Goal: Register for event/course

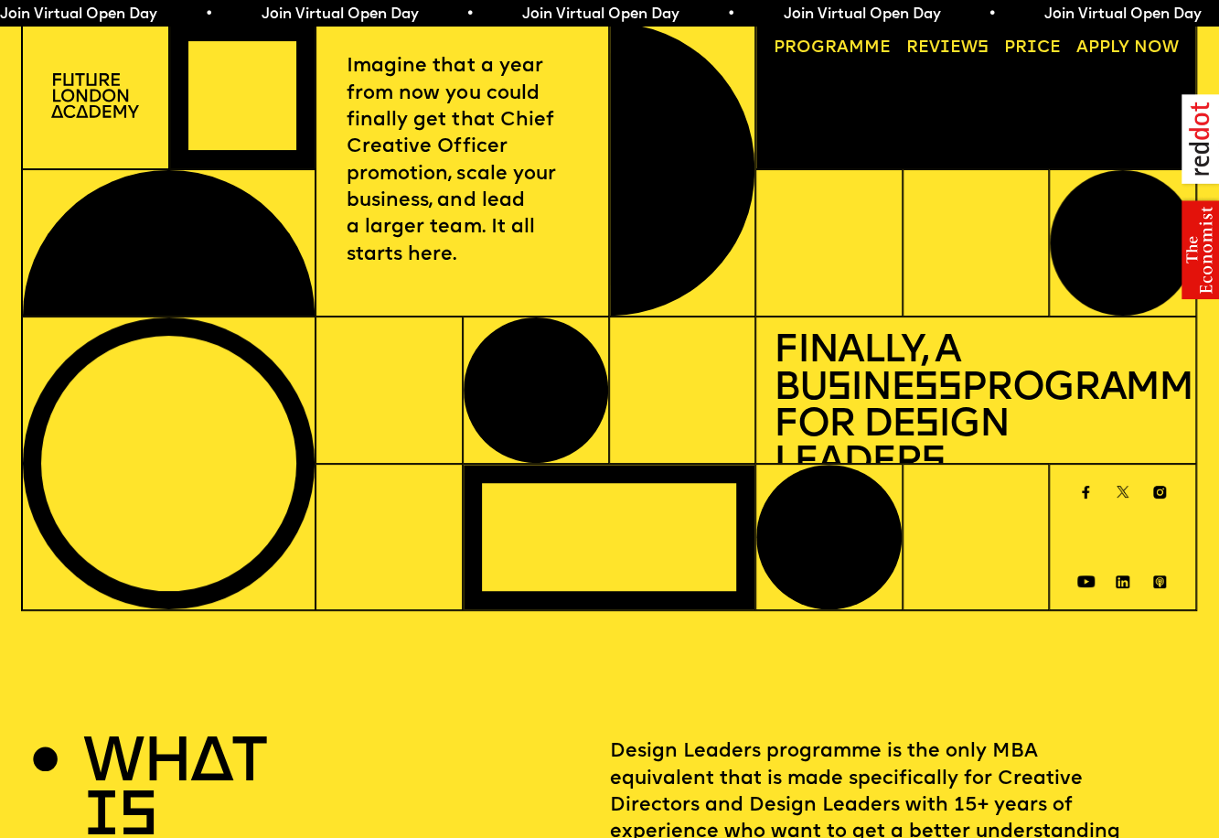
click at [545, 13] on span "Join Virtual Open Day • Join Virtual Open Day • Join Virtual Open Day • Join Vi…" at bounding box center [652, 14] width 1305 height 15
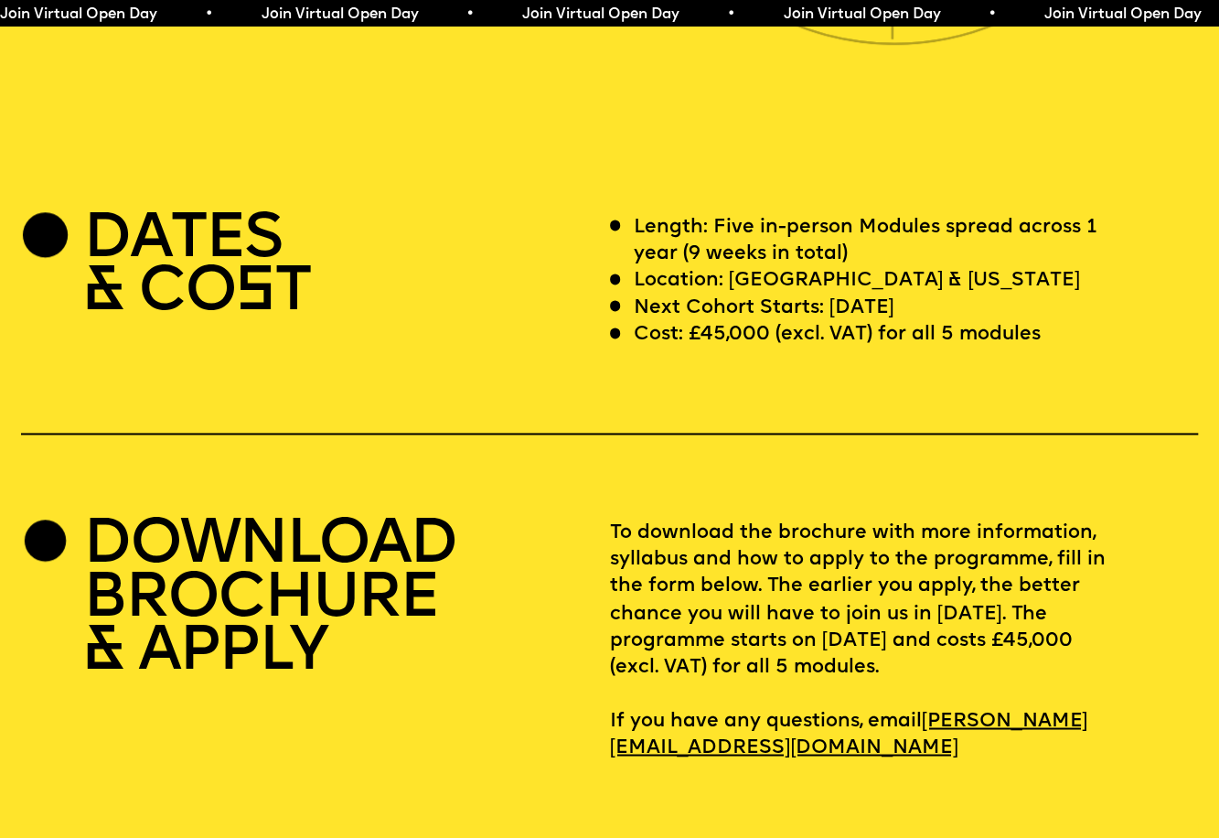
scroll to position [4939, 0]
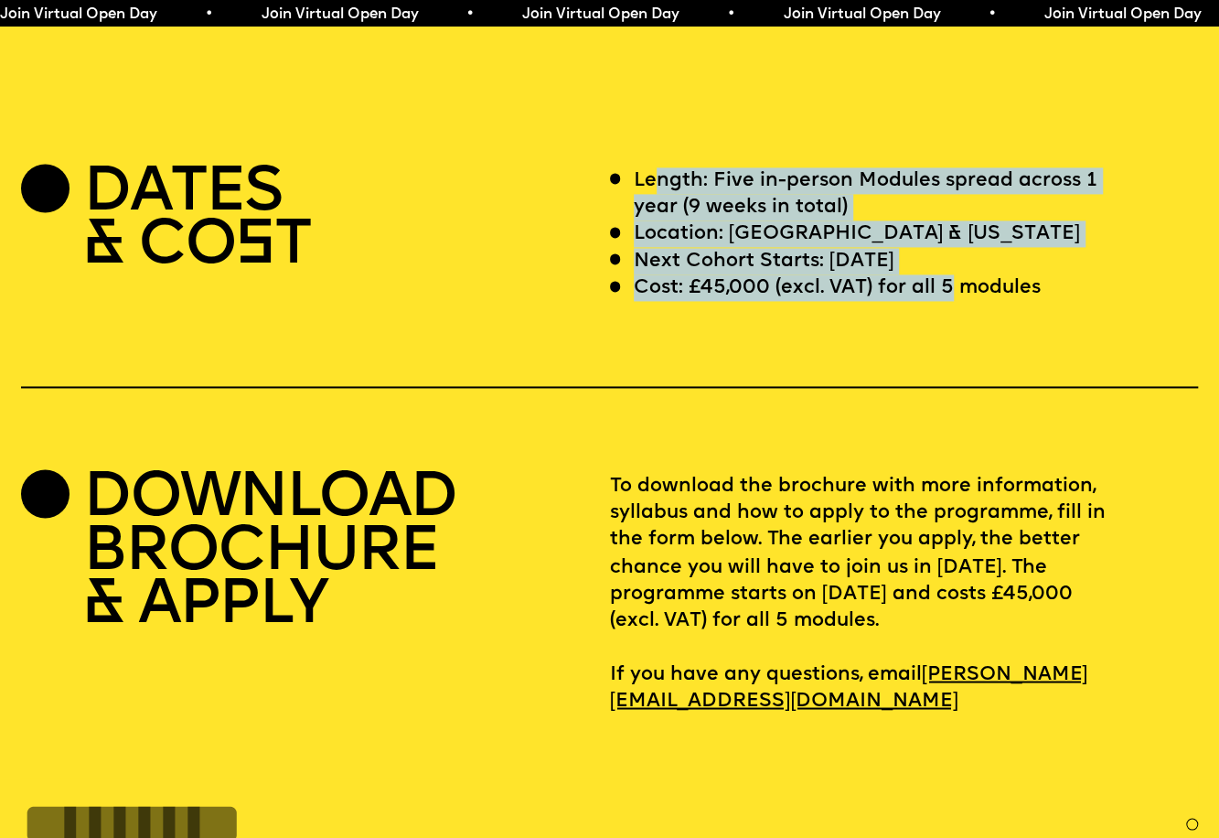
drag, startPoint x: 847, startPoint y: 292, endPoint x: 953, endPoint y: 313, distance: 108.2
click at [953, 302] on div "Length: Five in-person Modules spread across 1 year (9 weeks in total) Location…" at bounding box center [904, 234] width 588 height 134
click at [953, 301] on p "Cost: £45,000 (excl. VAT) for all 5 modules" at bounding box center [837, 287] width 407 height 27
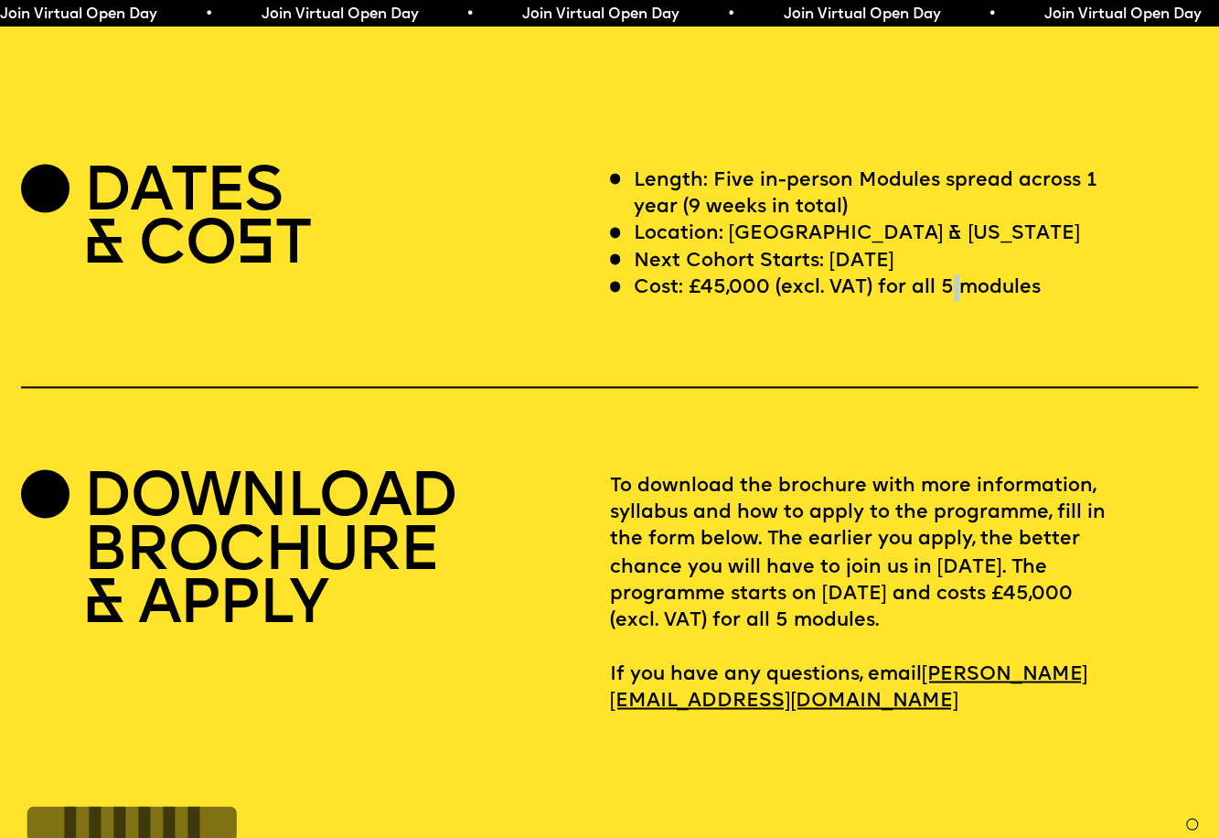
click at [953, 301] on p "Cost: £45,000 (excl. VAT) for all 5 modules" at bounding box center [837, 287] width 407 height 27
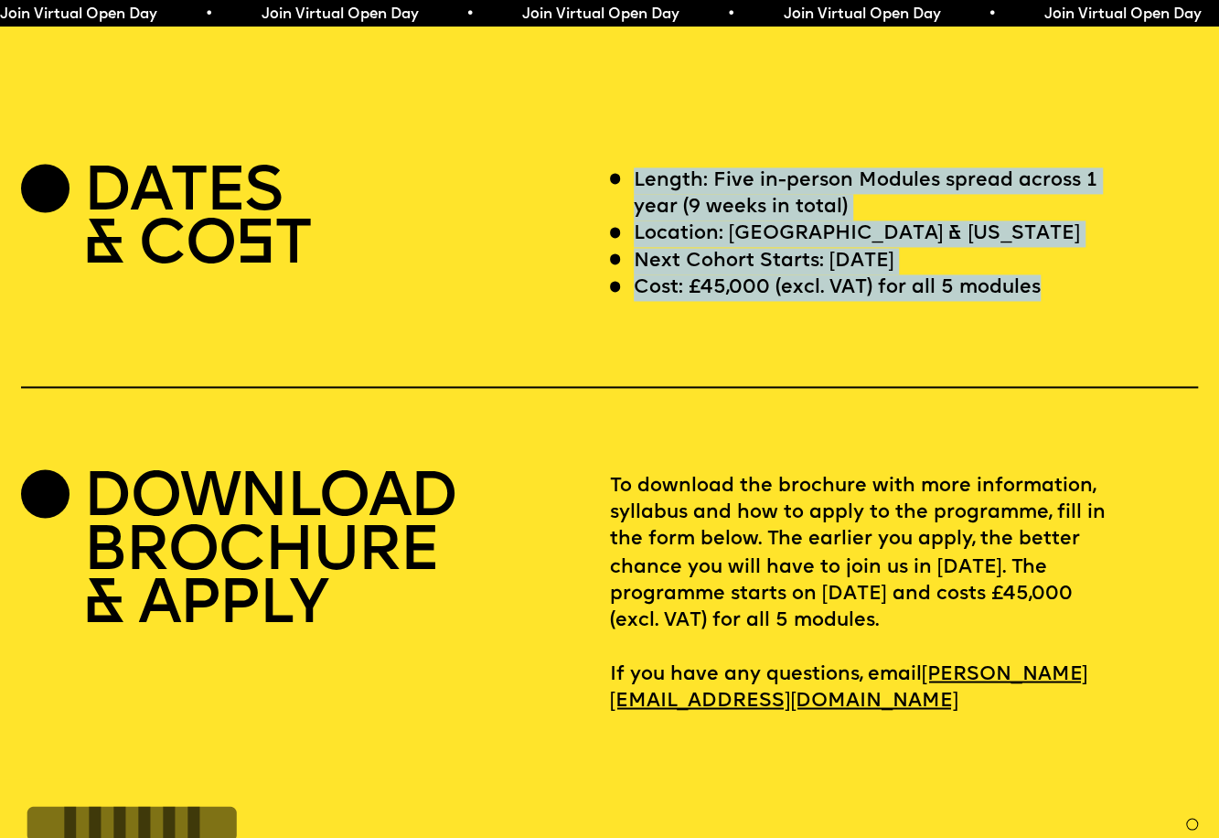
drag, startPoint x: 953, startPoint y: 313, endPoint x: 766, endPoint y: 202, distance: 217.7
click at [766, 202] on div "Length: Five in-person Modules spread across 1 year (9 weeks in total) Location…" at bounding box center [904, 234] width 588 height 134
click at [766, 202] on p "Length: Five in-person Modules spread across 1 year (9 weeks in total)" at bounding box center [879, 194] width 491 height 54
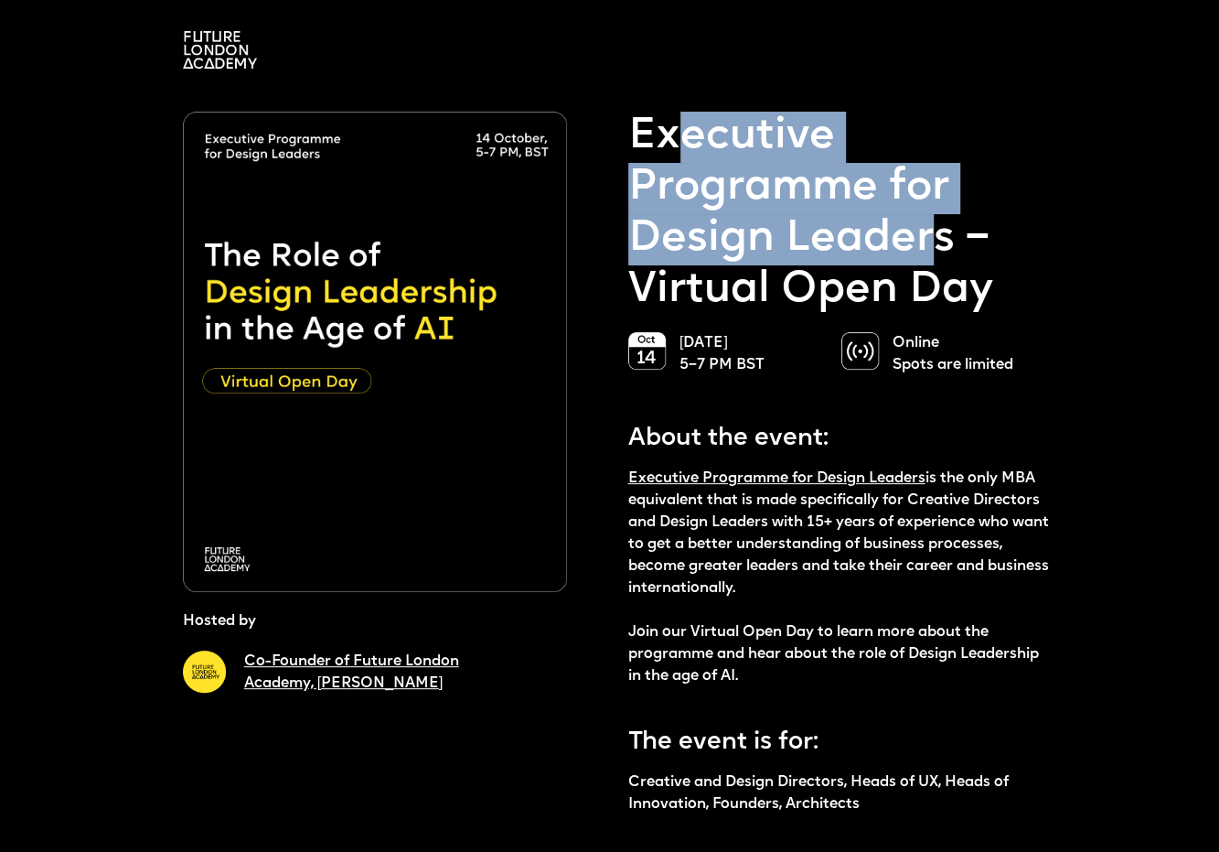
drag, startPoint x: 683, startPoint y: 146, endPoint x: 946, endPoint y: 257, distance: 284.9
click at [946, 257] on p "Executive Programme for Design Leaders – Virtual Open Day" at bounding box center [841, 214] width 427 height 205
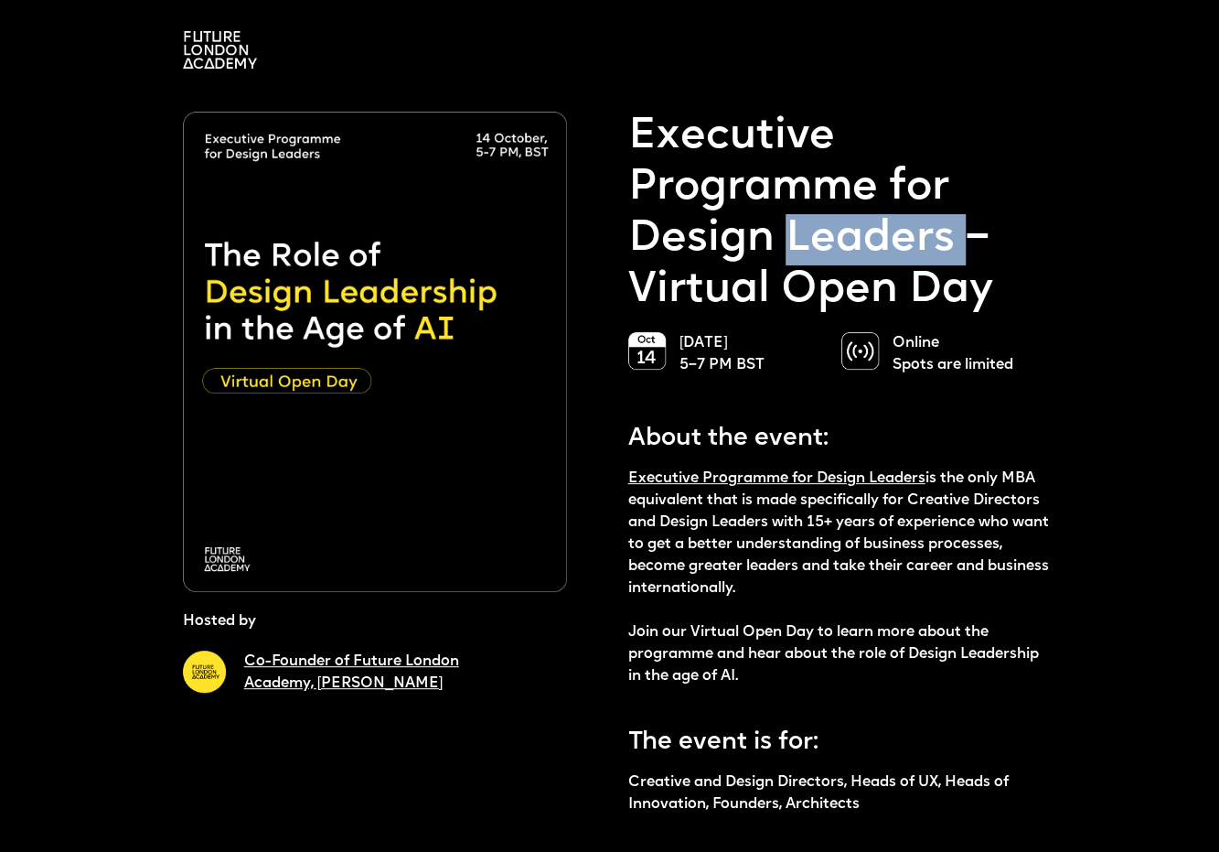
click at [946, 257] on p "Executive Programme for Design Leaders – Virtual Open Day" at bounding box center [841, 214] width 427 height 205
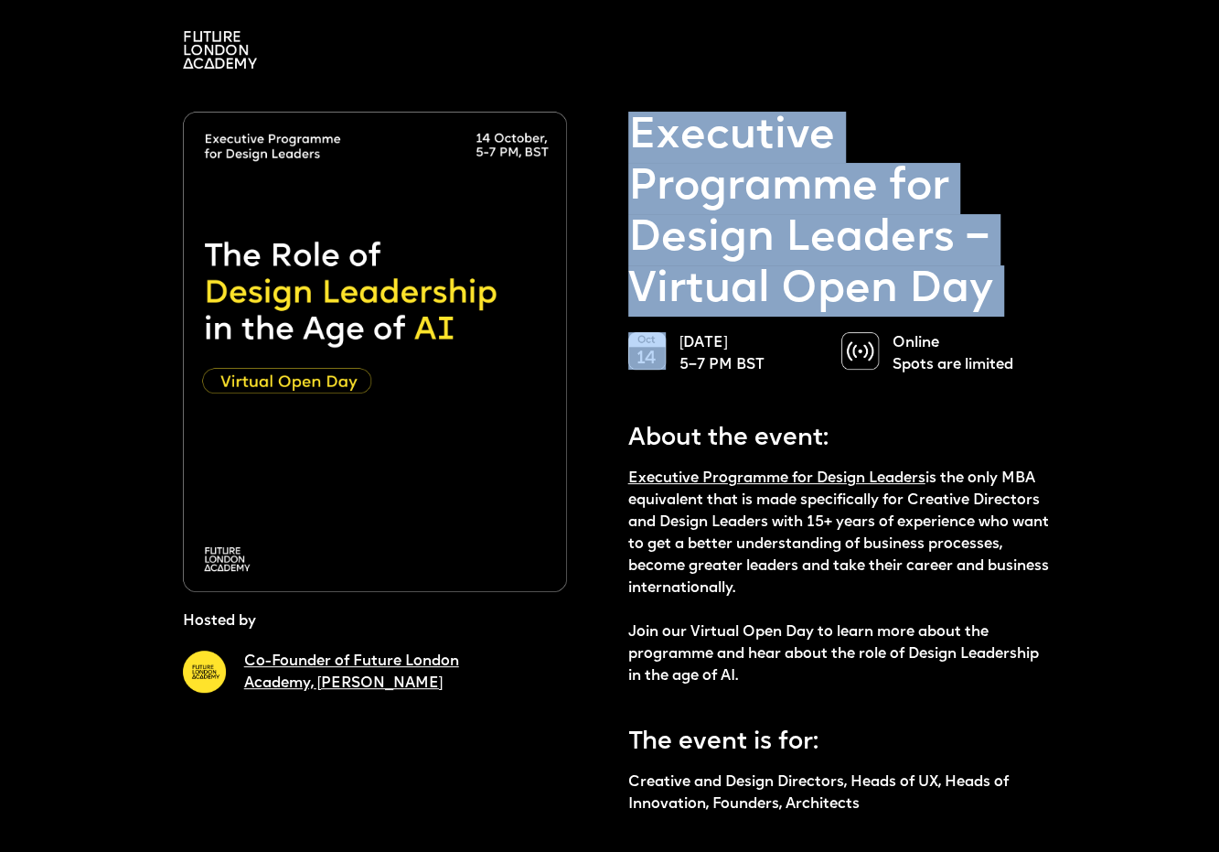
drag, startPoint x: 946, startPoint y: 257, endPoint x: 773, endPoint y: 143, distance: 207.3
click at [774, 144] on p "Executive Programme for Design Leaders – Virtual Open Day" at bounding box center [841, 214] width 427 height 205
click at [773, 143] on p "Executive Programme for Design Leaders – Virtual Open Day" at bounding box center [841, 214] width 427 height 205
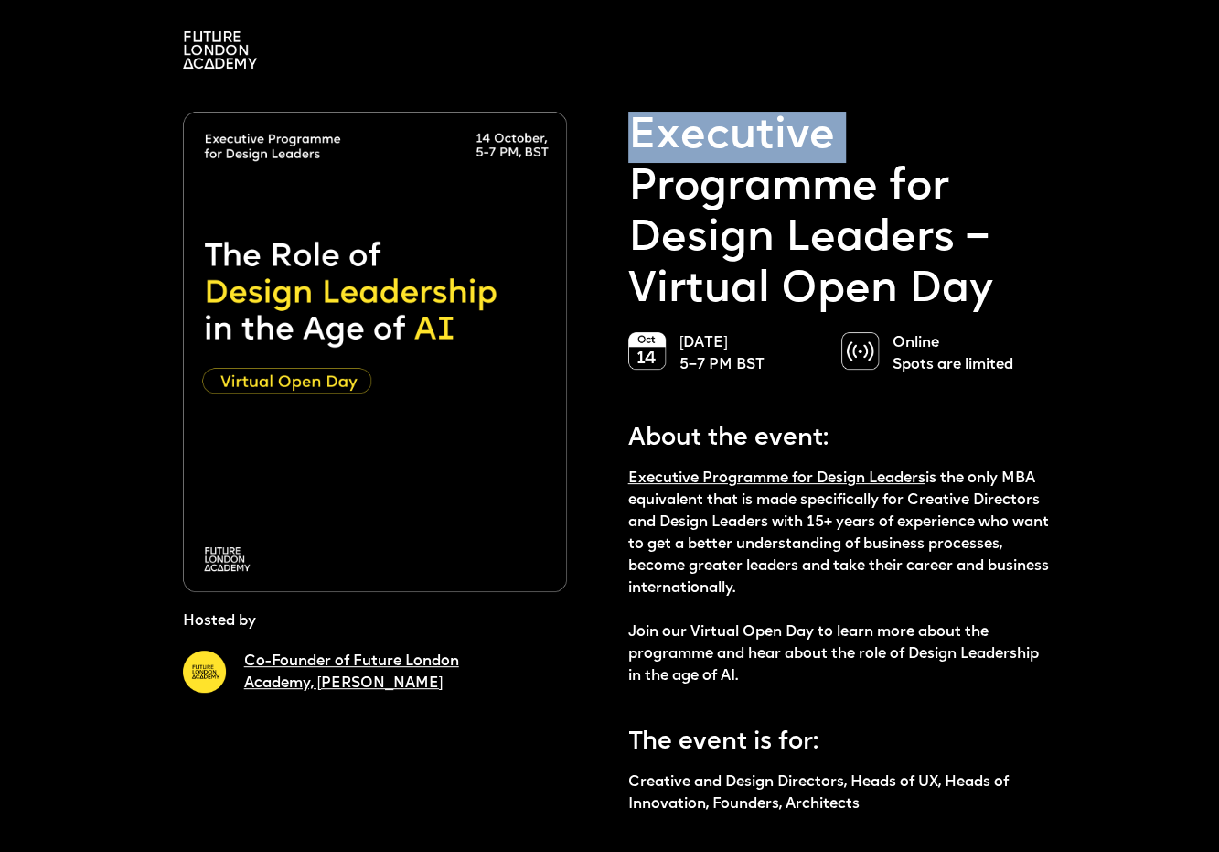
click at [773, 143] on p "Executive Programme for Design Leaders – Virtual Open Day" at bounding box center [841, 214] width 427 height 205
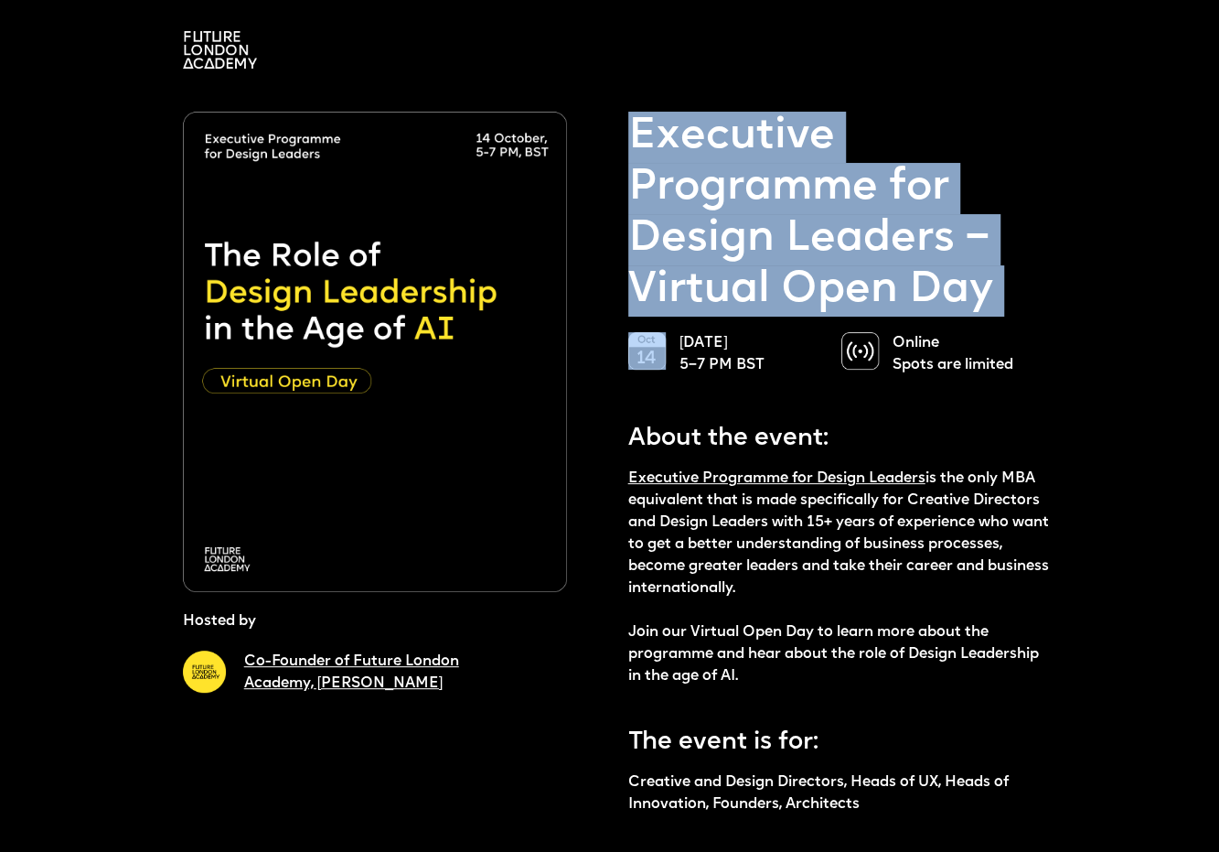
drag, startPoint x: 773, startPoint y: 143, endPoint x: 942, endPoint y: 266, distance: 209.5
click at [942, 266] on p "Executive Programme for Design Leaders – Virtual Open Day" at bounding box center [841, 214] width 427 height 205
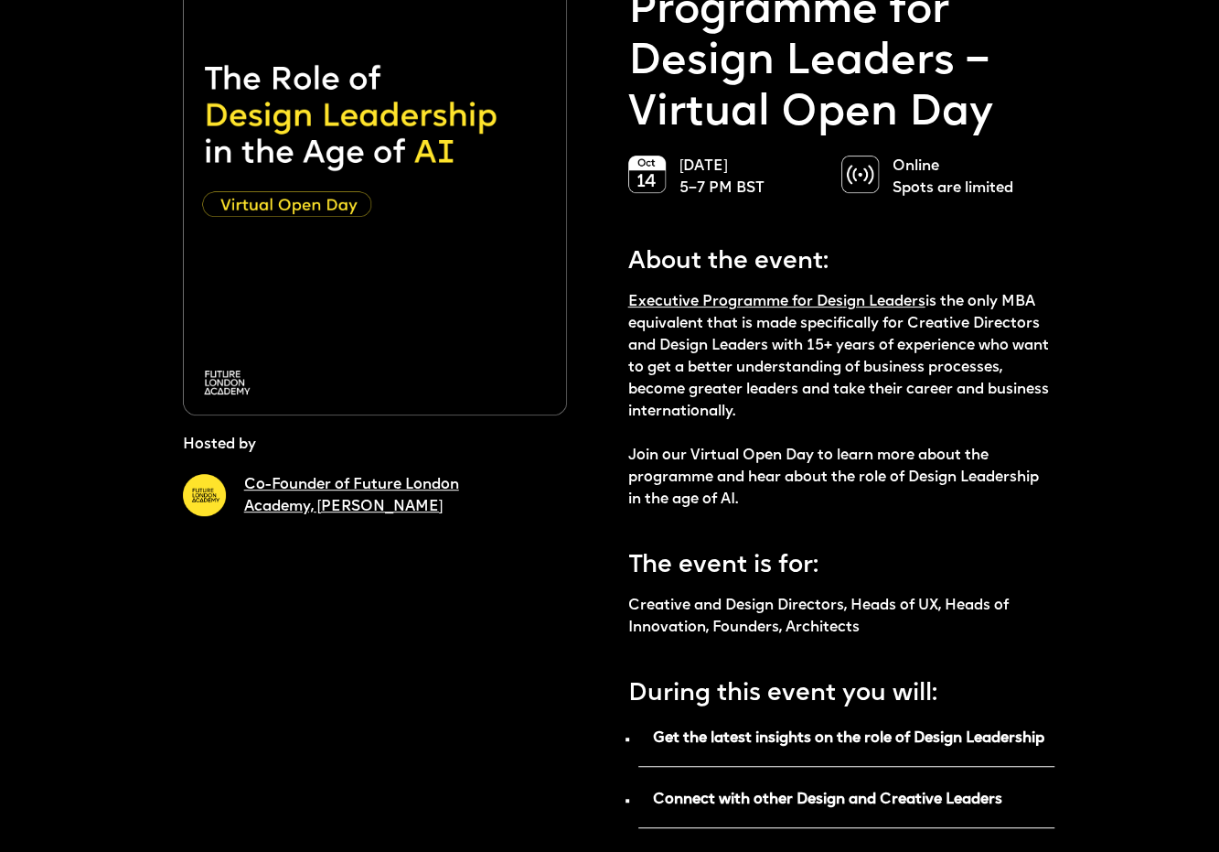
scroll to position [183, 0]
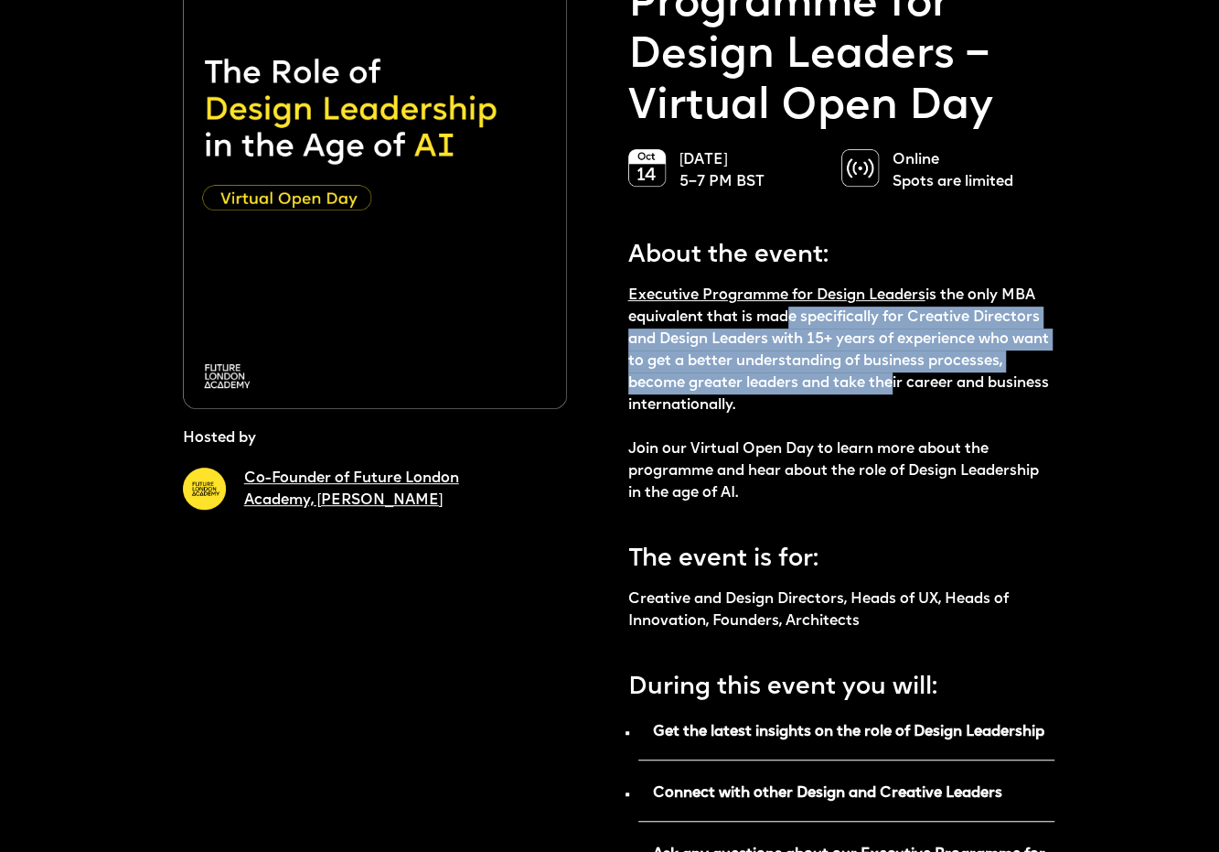
drag, startPoint x: 787, startPoint y: 328, endPoint x: 888, endPoint y: 398, distance: 123.0
click at [888, 398] on p "Executive Programme for Design Leaders is the only MBA equivalent that is made …" at bounding box center [841, 394] width 427 height 220
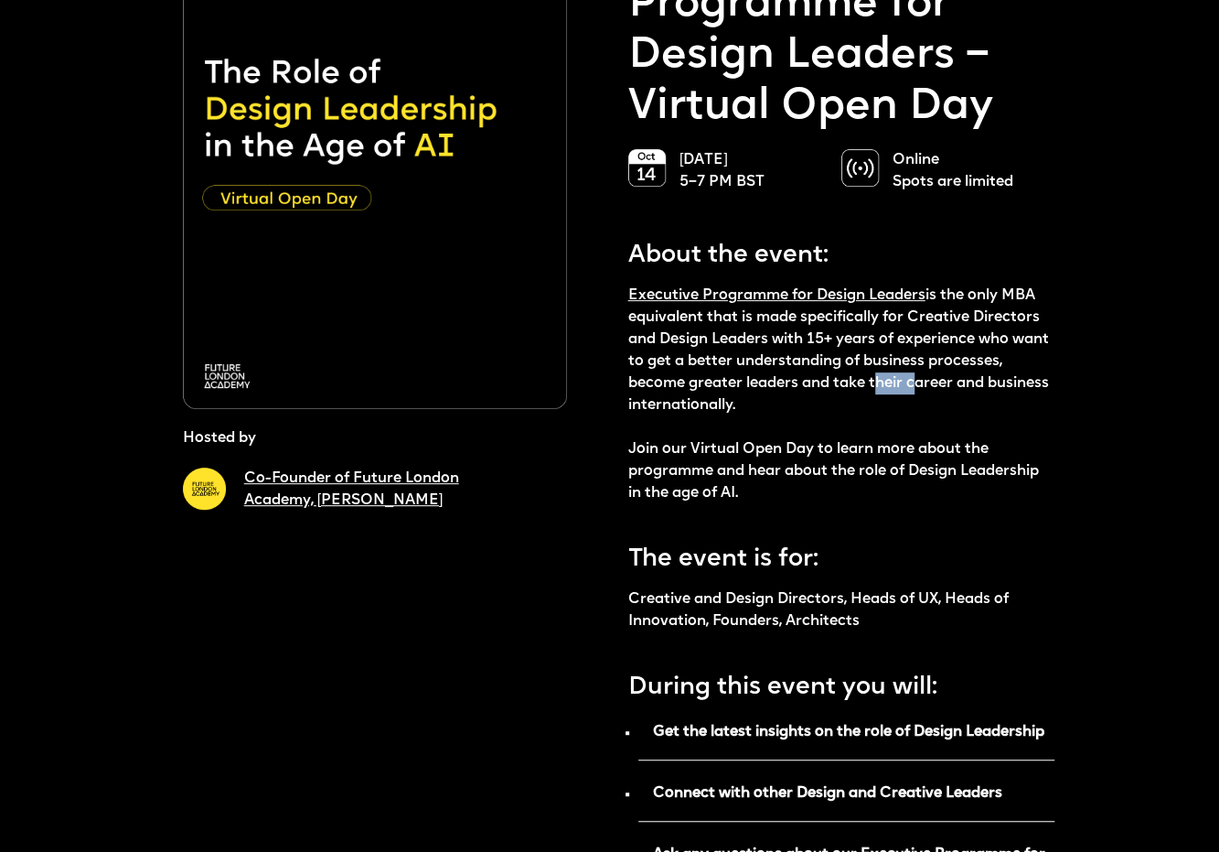
click at [888, 398] on p "Executive Programme for Design Leaders is the only MBA equivalent that is made …" at bounding box center [841, 394] width 427 height 220
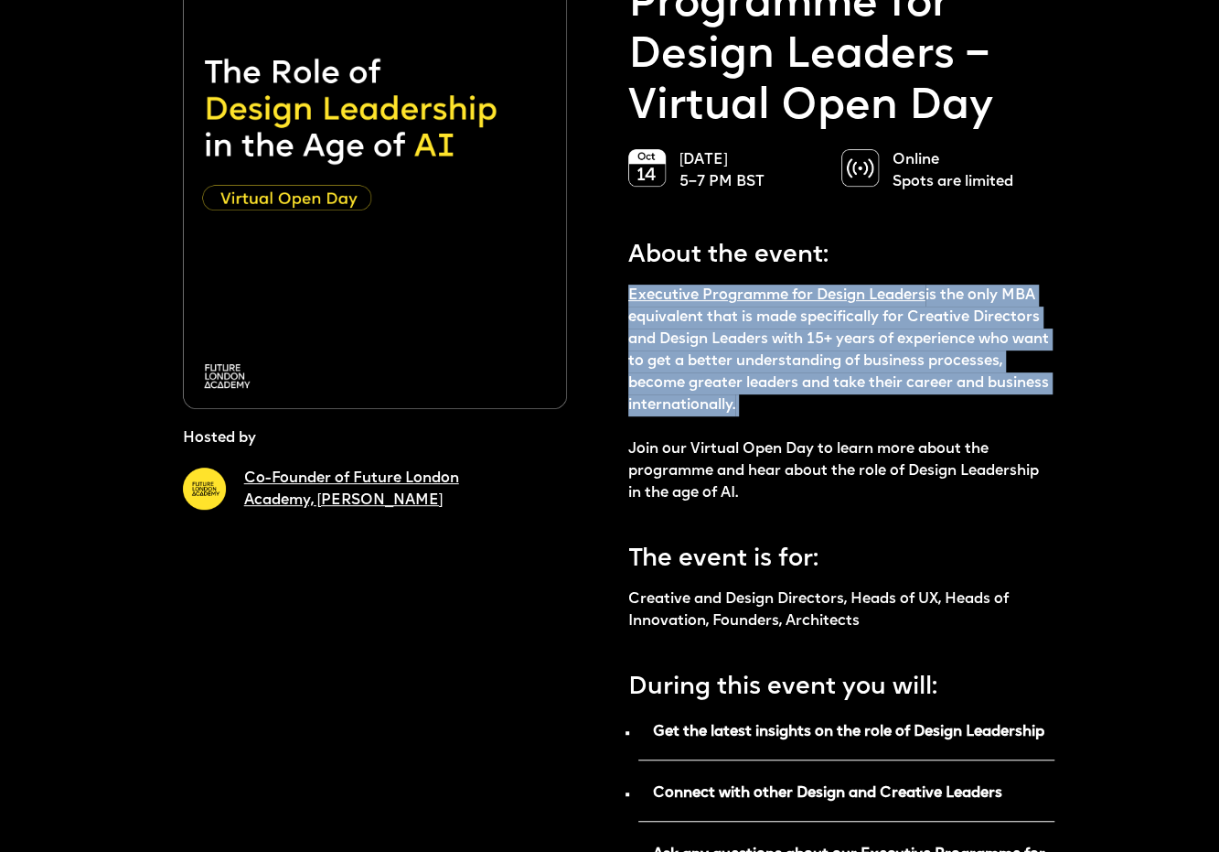
drag, startPoint x: 888, startPoint y: 398, endPoint x: 852, endPoint y: 345, distance: 63.9
click at [852, 345] on p "Executive Programme for Design Leaders is the only MBA equivalent that is made …" at bounding box center [841, 394] width 427 height 220
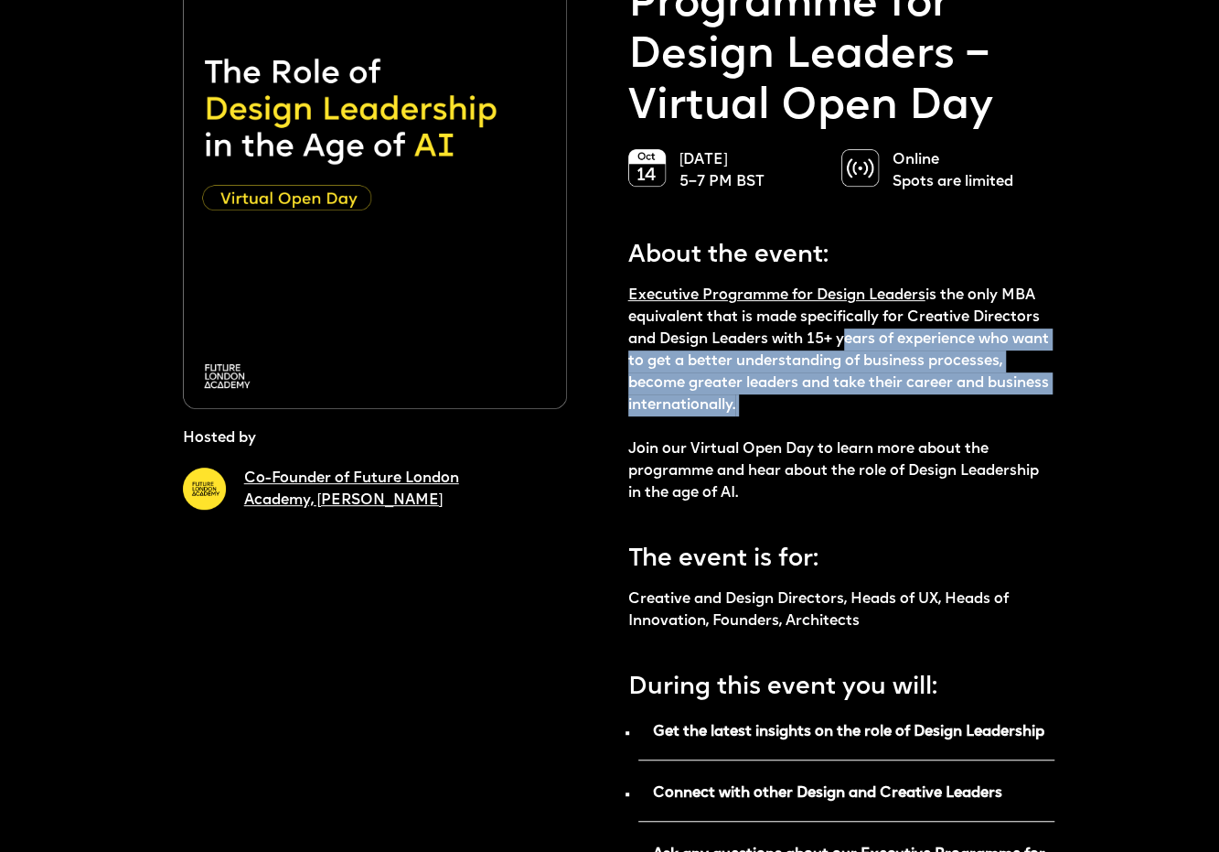
drag, startPoint x: 852, startPoint y: 345, endPoint x: 886, endPoint y: 405, distance: 69.7
click at [886, 405] on p "Executive Programme for Design Leaders is the only MBA equivalent that is made …" at bounding box center [841, 394] width 427 height 220
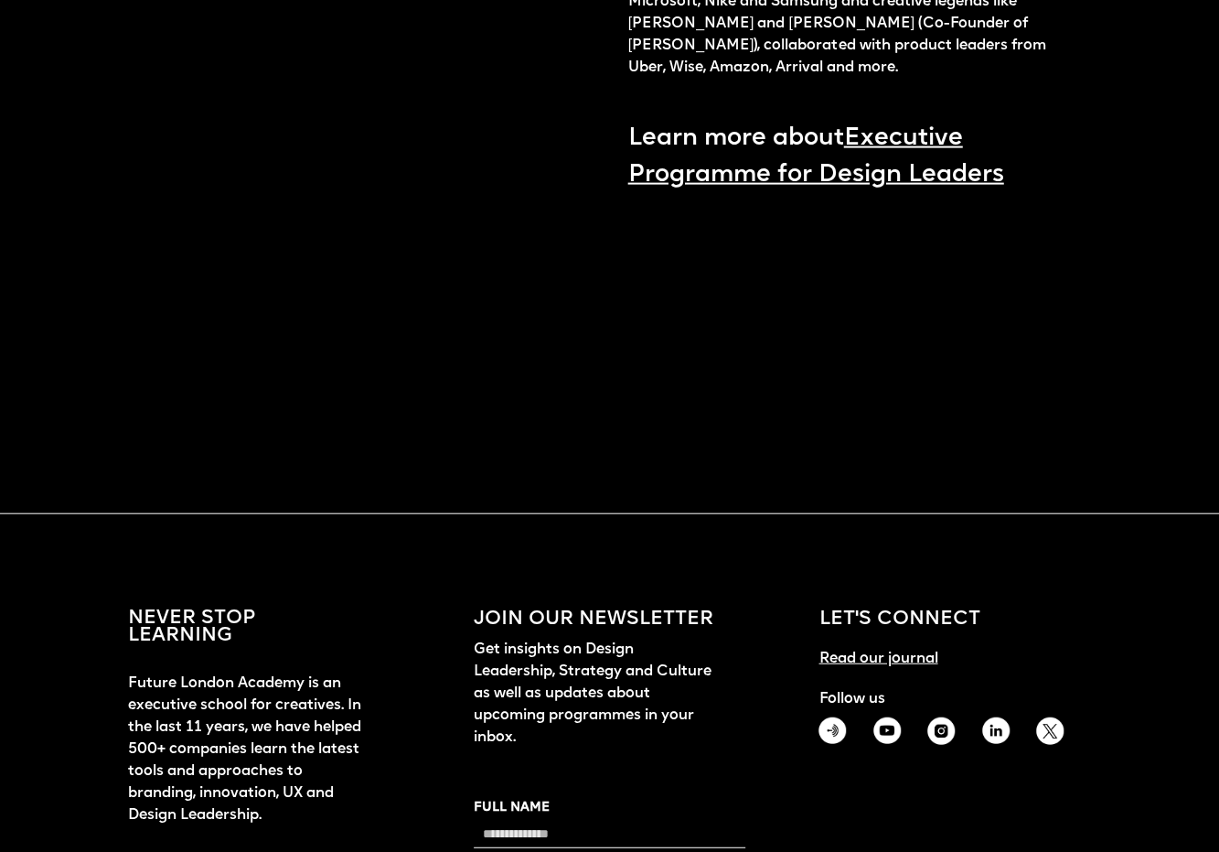
scroll to position [1985, 0]
